Goal: Information Seeking & Learning: Learn about a topic

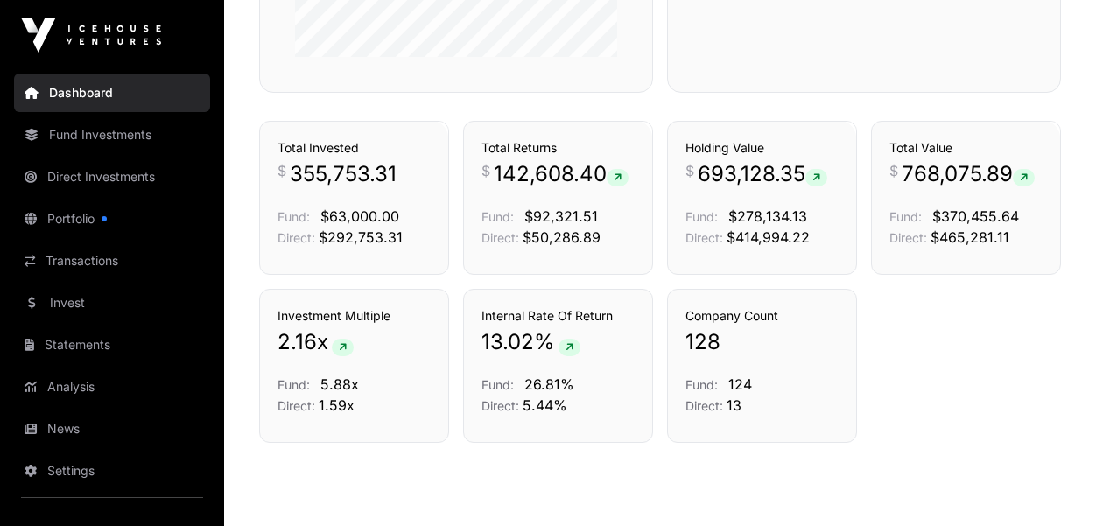
scroll to position [1177, 0]
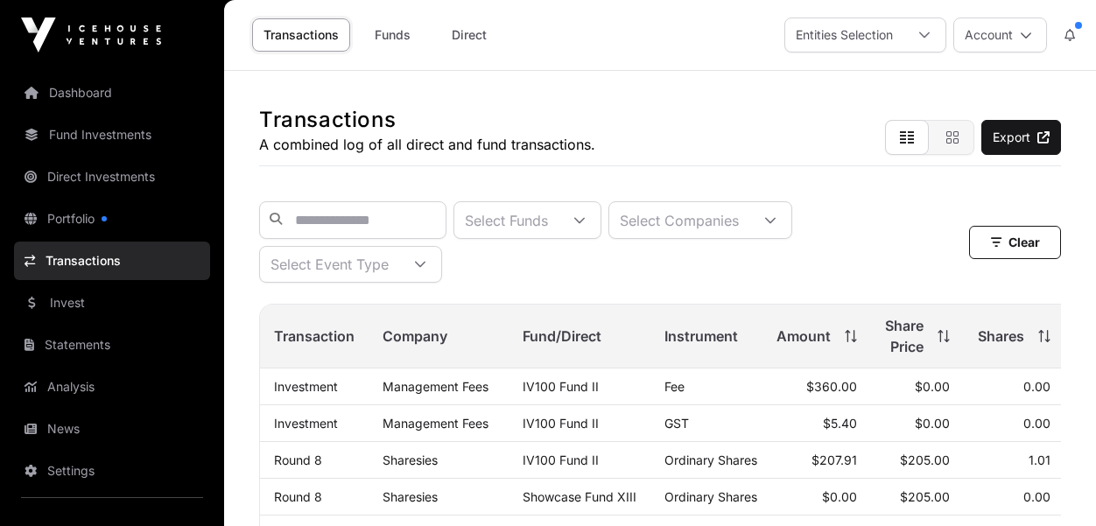
click at [428, 271] on div at bounding box center [420, 264] width 42 height 35
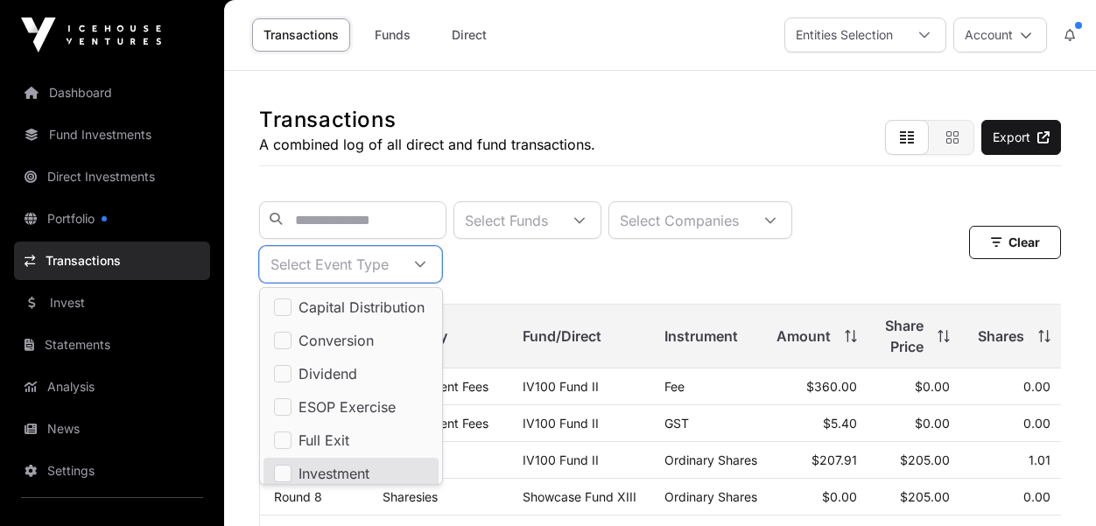
scroll to position [5, 0]
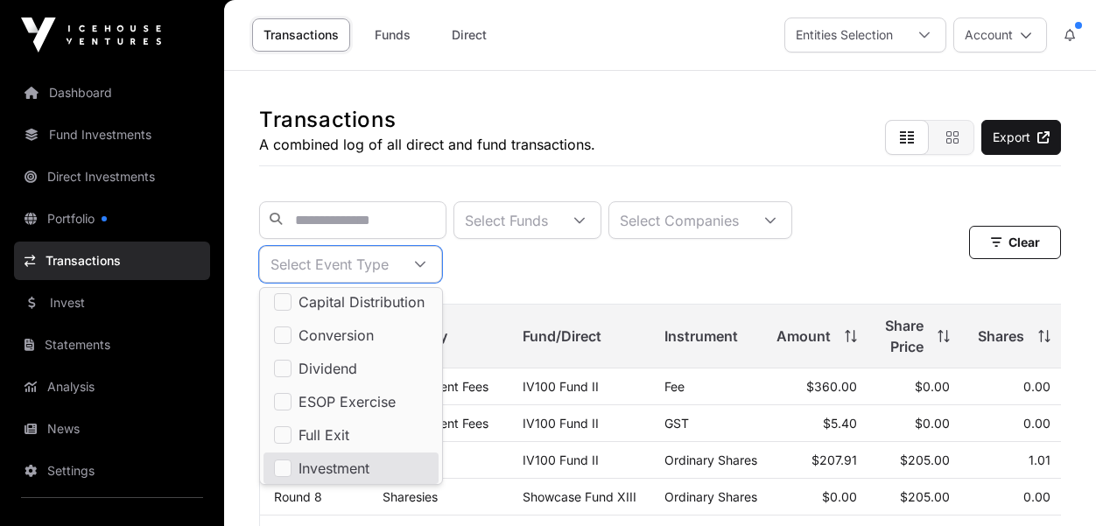
click at [362, 468] on span "Investment" at bounding box center [334, 468] width 71 height 14
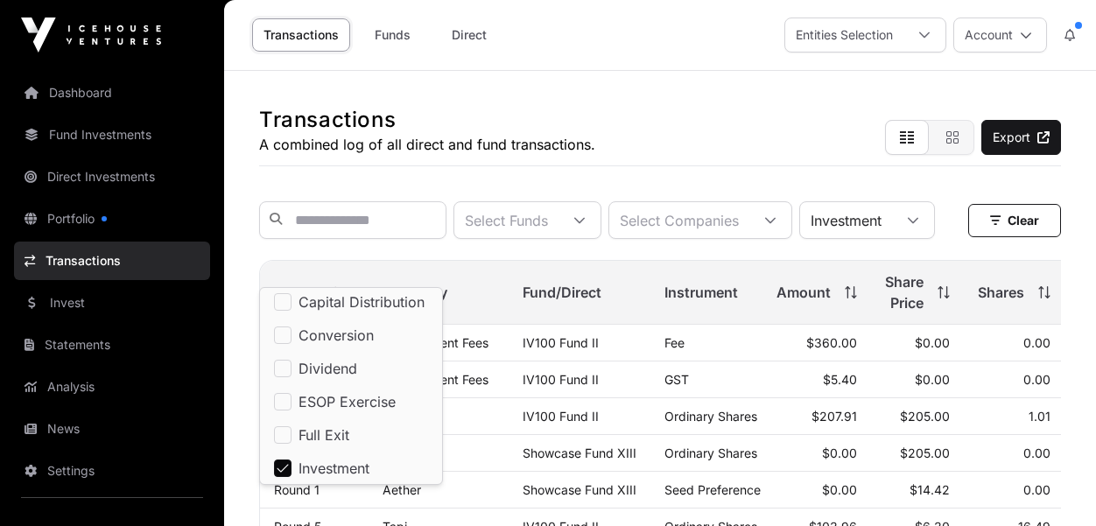
click at [549, 239] on div "Select Funds Select Companies Investment" at bounding box center [597, 220] width 676 height 38
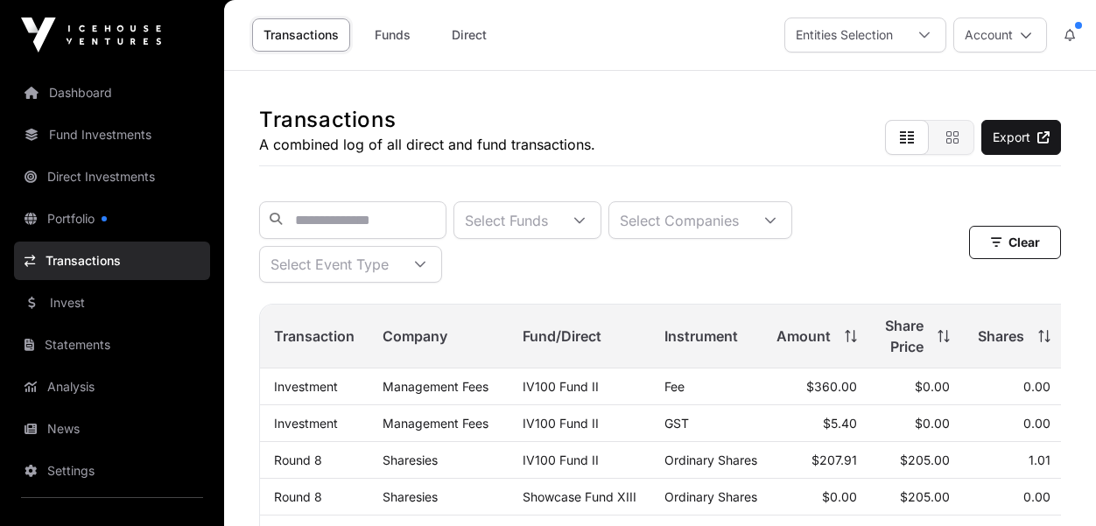
click at [423, 266] on icon at bounding box center [420, 264] width 12 height 12
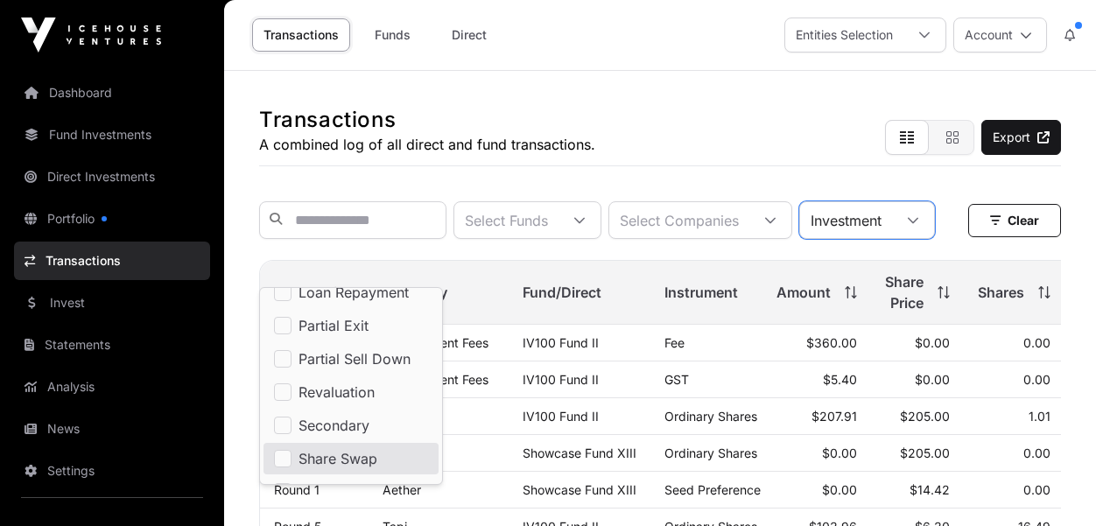
scroll to position [245, 0]
click at [450, 239] on div "Select Funds Select Companies Investment" at bounding box center [597, 220] width 676 height 38
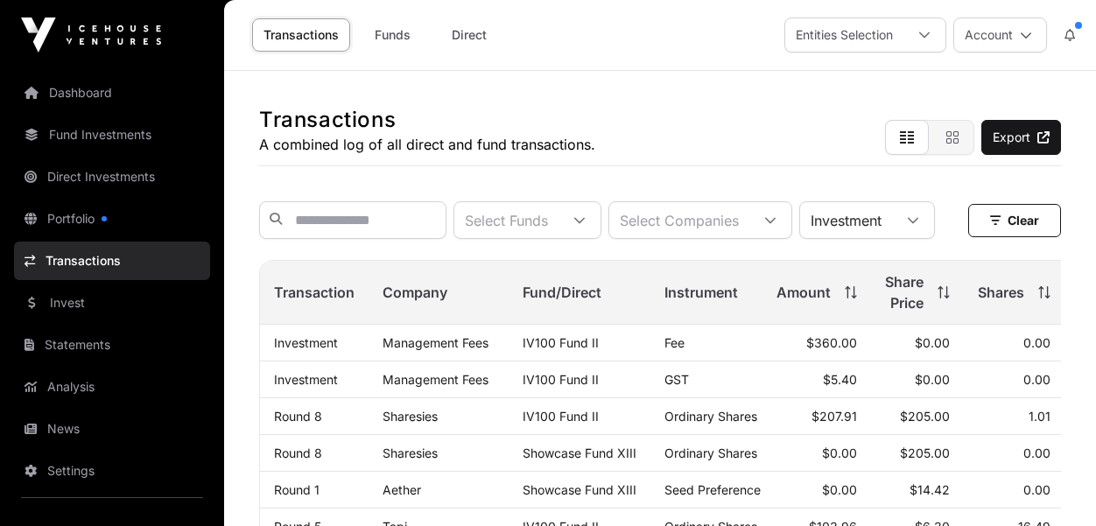
scroll to position [18, 106]
click at [80, 96] on link "Dashboard" at bounding box center [112, 93] width 196 height 39
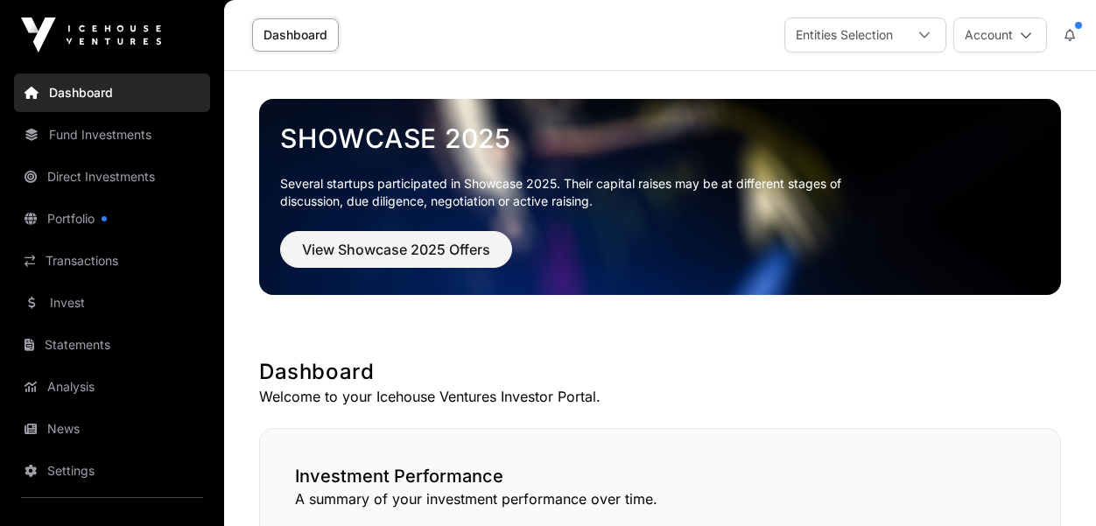
click at [110, 135] on link "Fund Investments" at bounding box center [112, 135] width 196 height 39
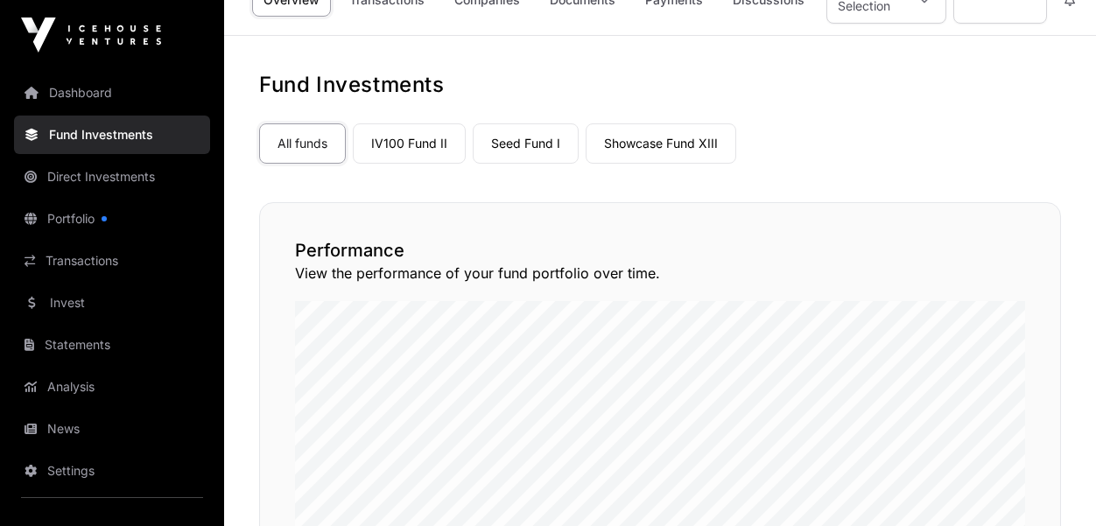
scroll to position [84, 0]
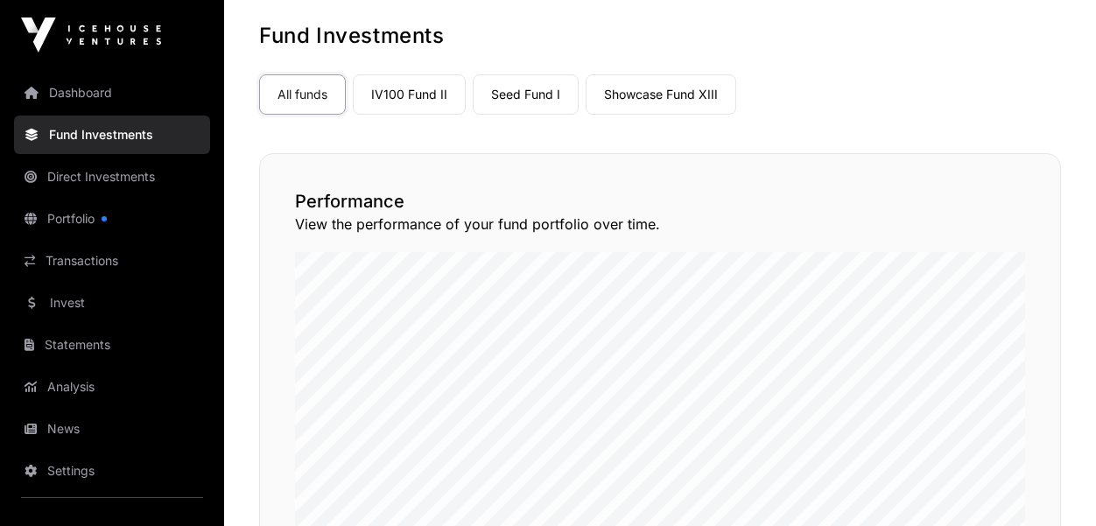
click at [646, 92] on link "Showcase Fund XIII" at bounding box center [661, 94] width 151 height 40
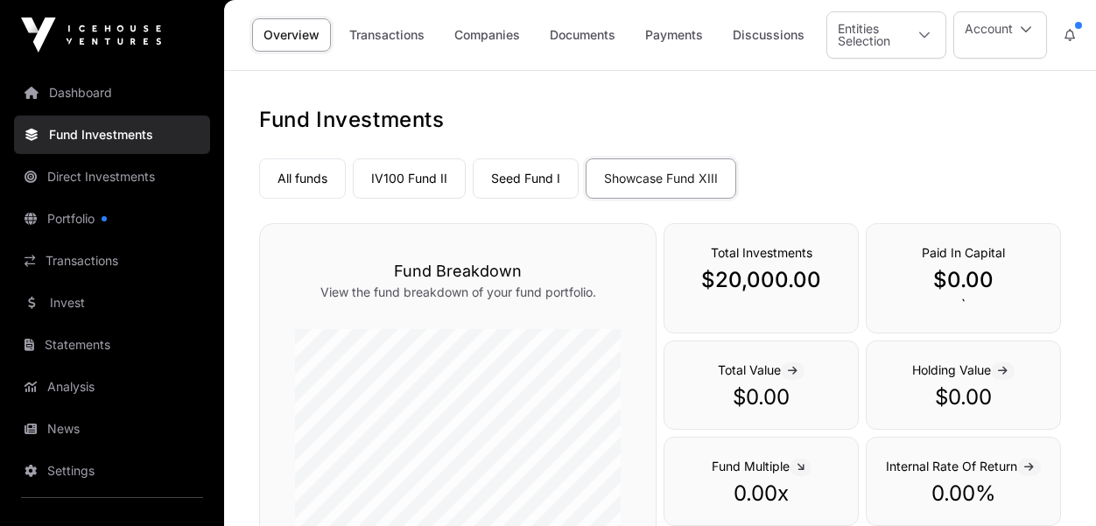
click at [320, 185] on link "All funds" at bounding box center [302, 178] width 87 height 40
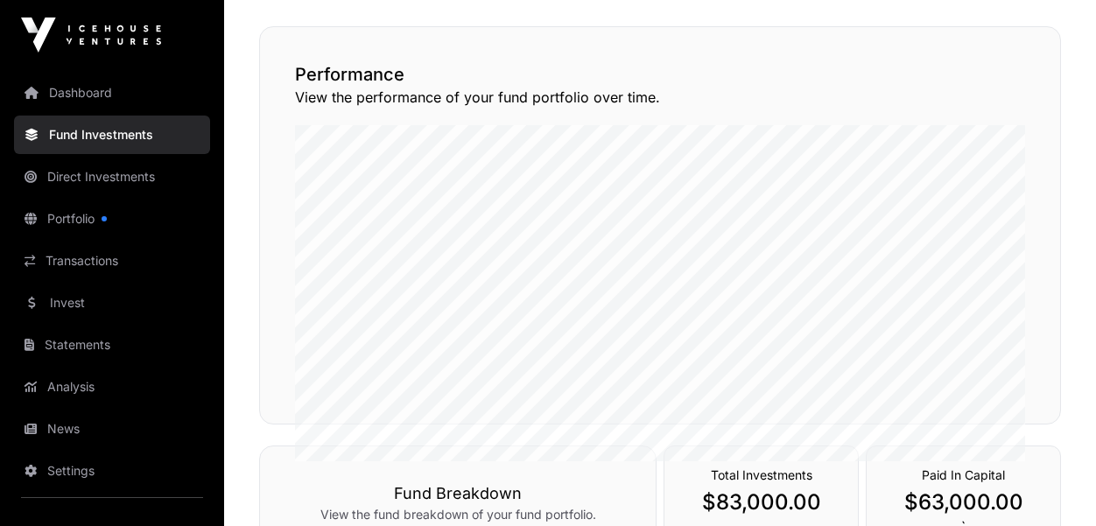
scroll to position [210, 0]
